Goal: Task Accomplishment & Management: Complete application form

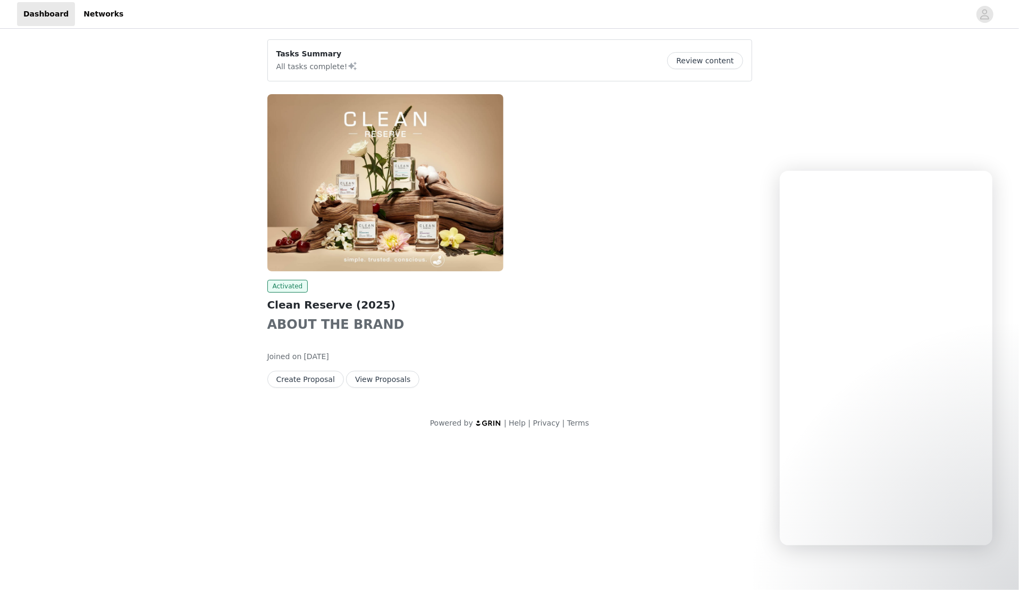
click at [423, 237] on img at bounding box center [385, 182] width 236 height 177
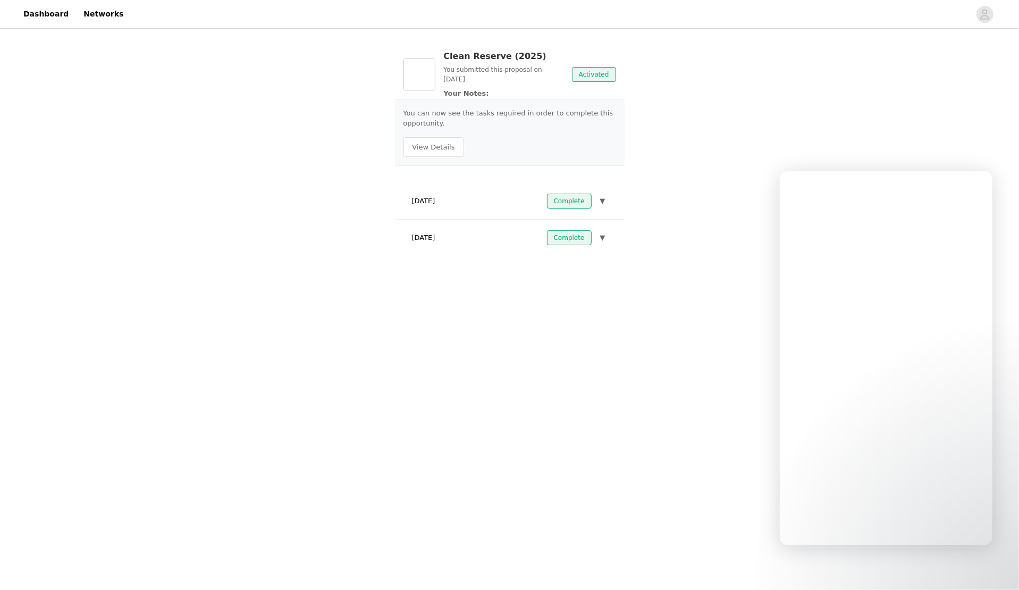
click at [480, 204] on div "[DATE] Complete ▼" at bounding box center [510, 200] width 213 height 23
click at [608, 198] on div "[DATE] Complete ▼" at bounding box center [510, 200] width 213 height 23
click at [605, 198] on span "▼" at bounding box center [602, 201] width 5 height 11
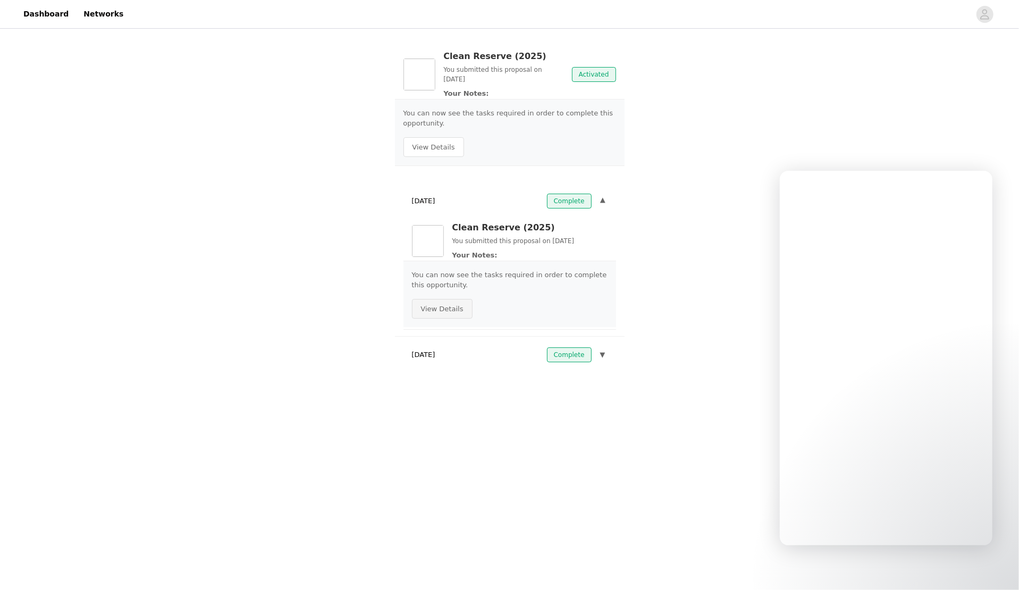
click at [461, 309] on button "View Details" at bounding box center [442, 309] width 61 height 20
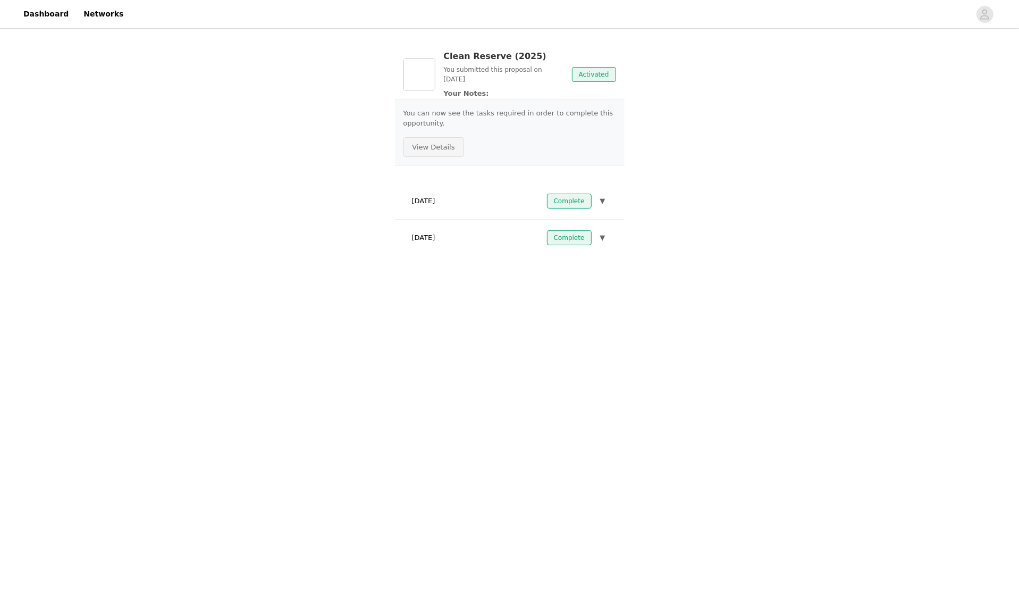
click at [444, 151] on button "View Details" at bounding box center [434, 147] width 61 height 20
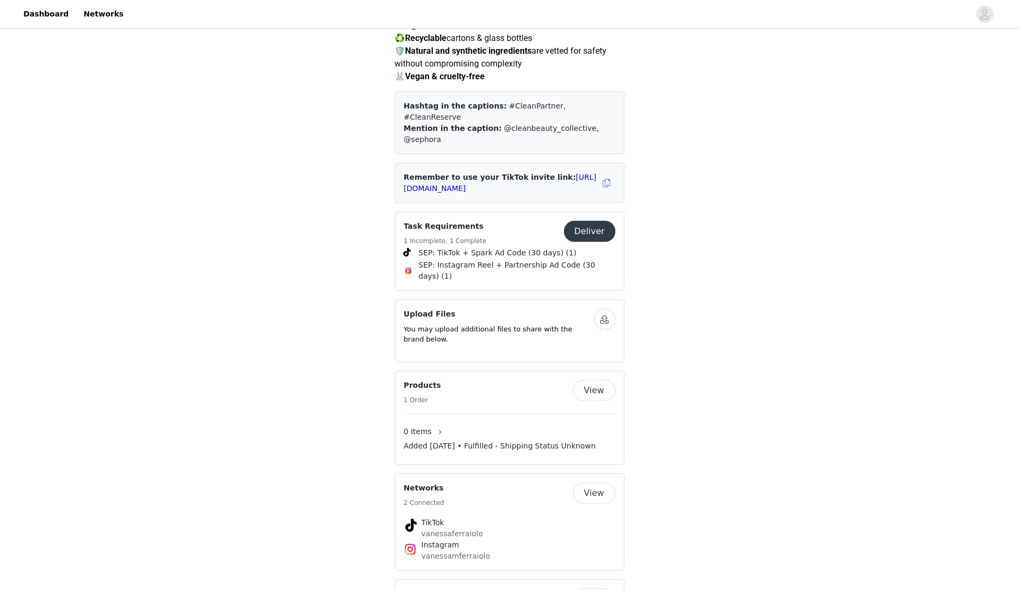
scroll to position [342, 0]
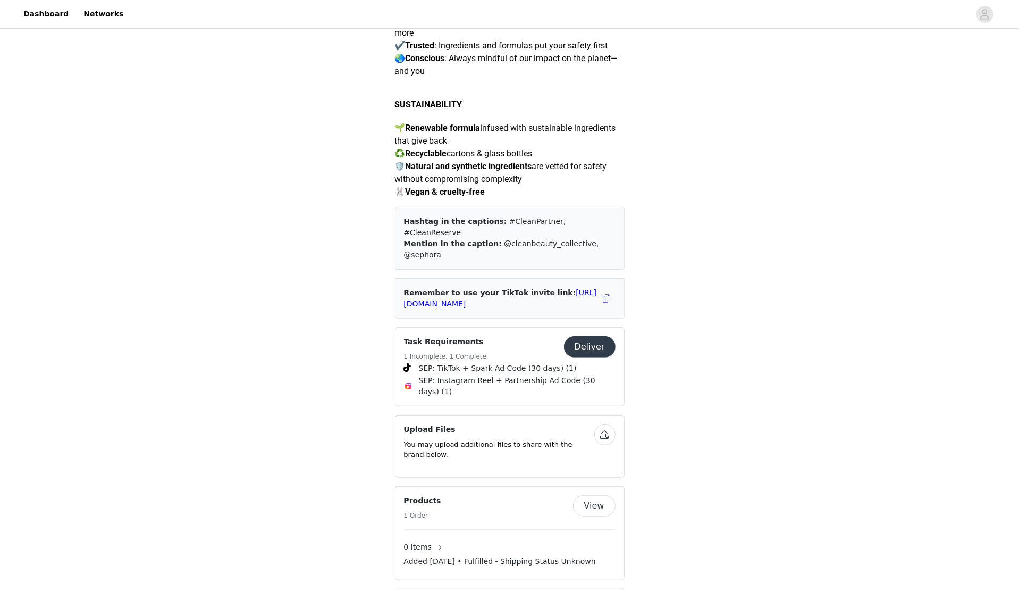
click at [615, 336] on div "Deliver" at bounding box center [590, 346] width 52 height 21
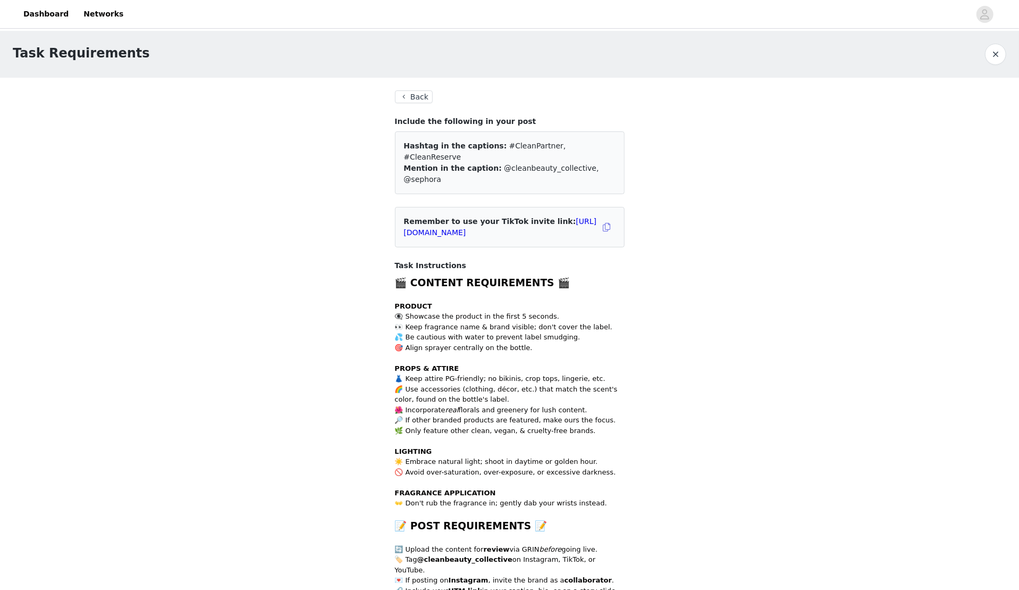
scroll to position [381, 0]
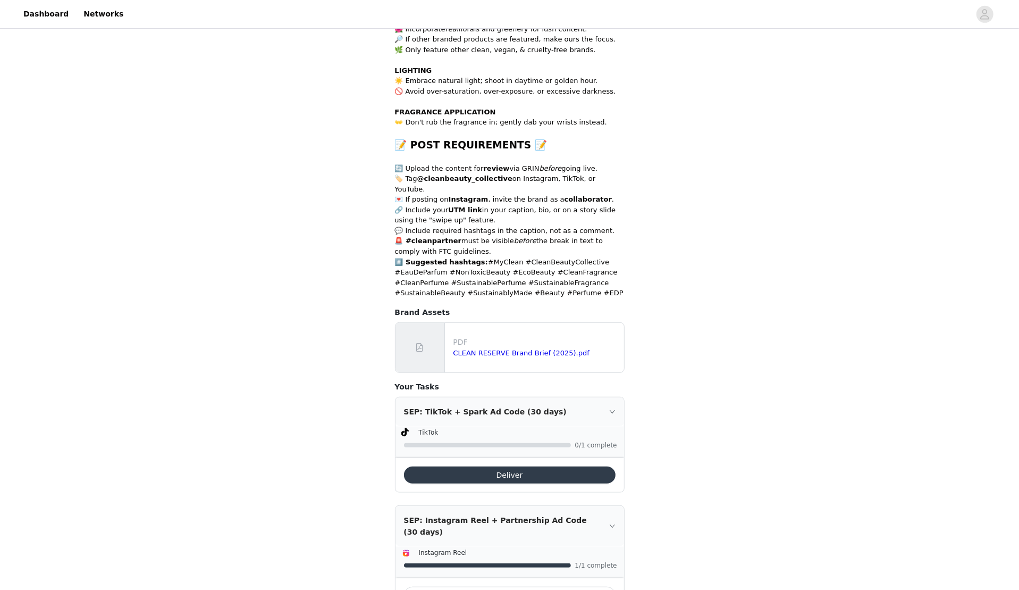
click at [484, 424] on button "Deliver" at bounding box center [510, 474] width 212 height 17
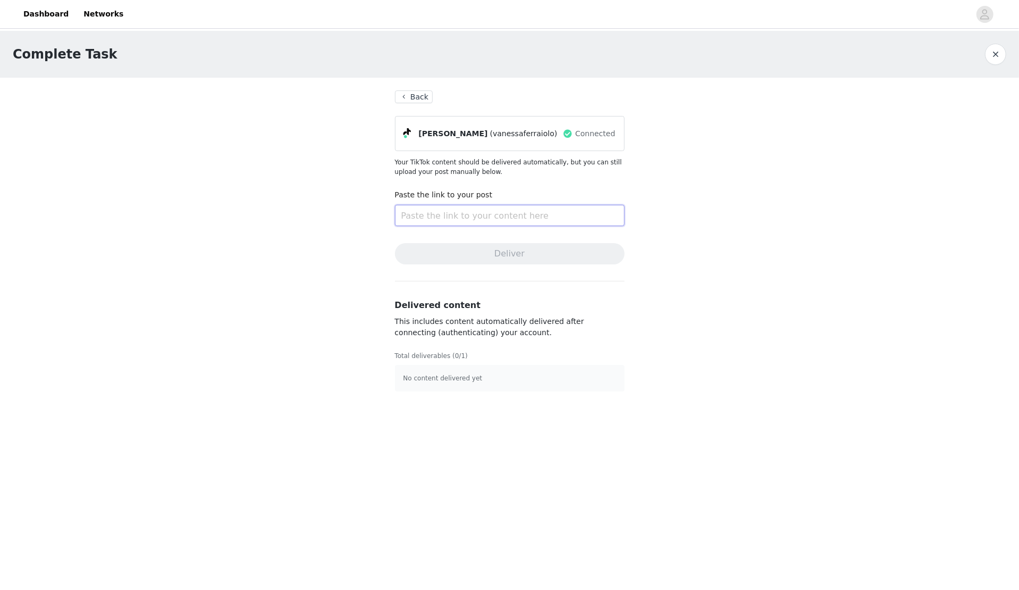
click at [484, 224] on input "text" at bounding box center [510, 215] width 230 height 21
paste input "[URL][DOMAIN_NAME]"
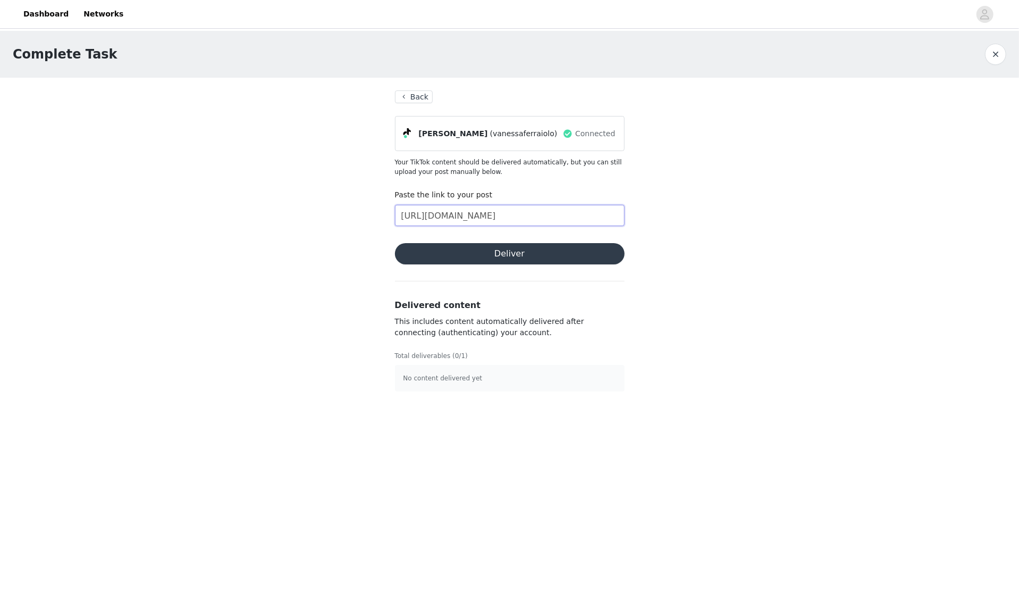
type input "[URL][DOMAIN_NAME]"
click at [489, 249] on button "Deliver" at bounding box center [510, 253] width 230 height 21
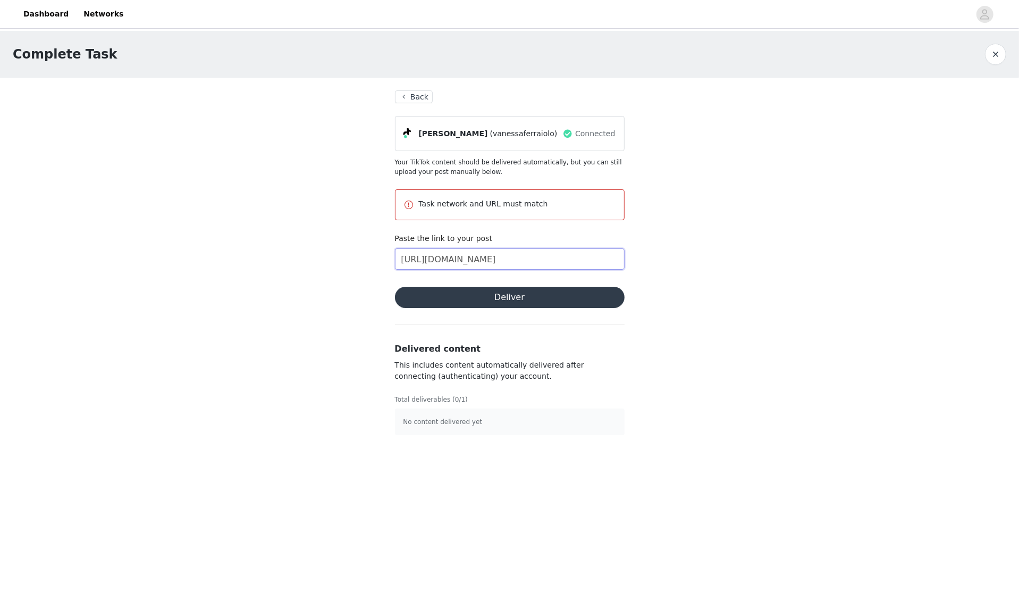
click at [502, 252] on input "[URL][DOMAIN_NAME]" at bounding box center [510, 258] width 230 height 21
paste input "[URL][DOMAIN_NAME]"
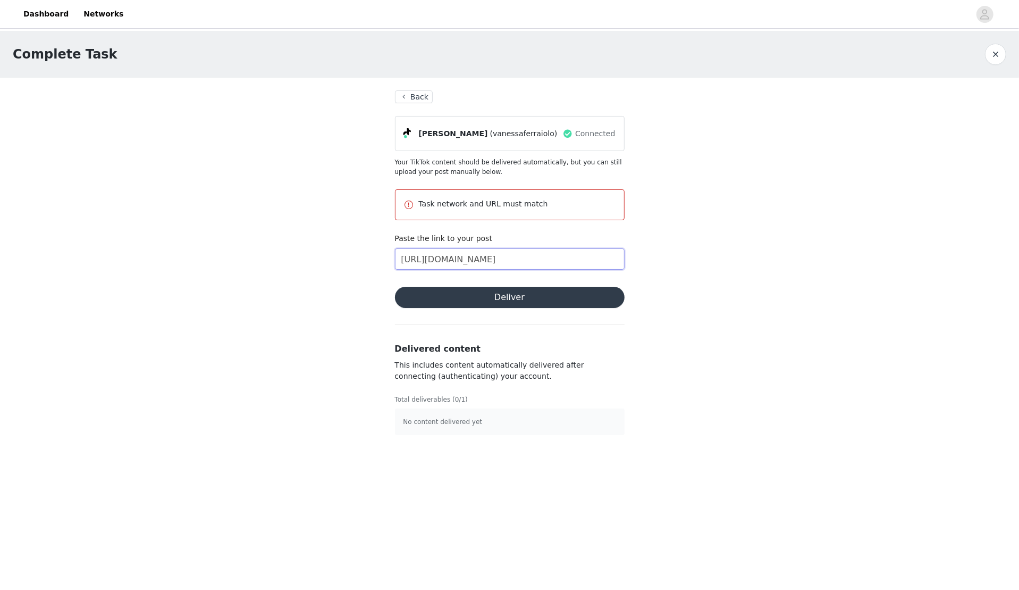
type input "[URL][DOMAIN_NAME]"
click at [511, 304] on button "Deliver" at bounding box center [510, 297] width 230 height 21
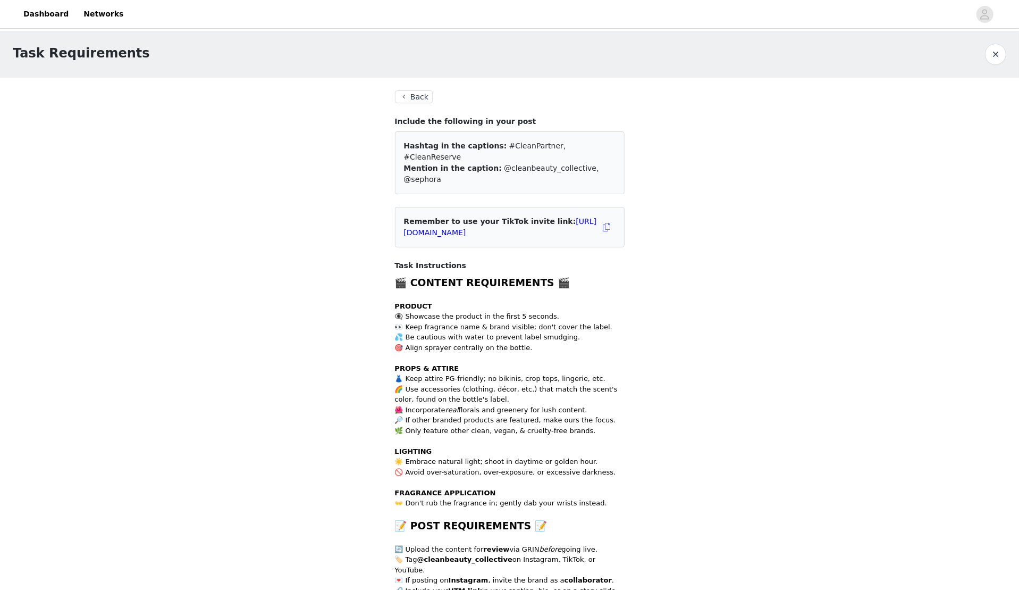
scroll to position [381, 0]
